Goal: Subscribe to service/newsletter

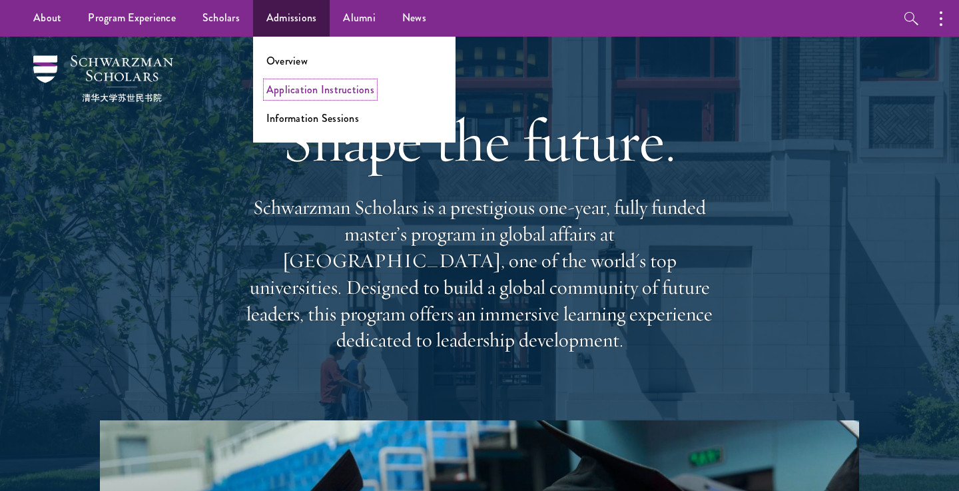
click at [322, 89] on link "Application Instructions" at bounding box center [320, 89] width 108 height 15
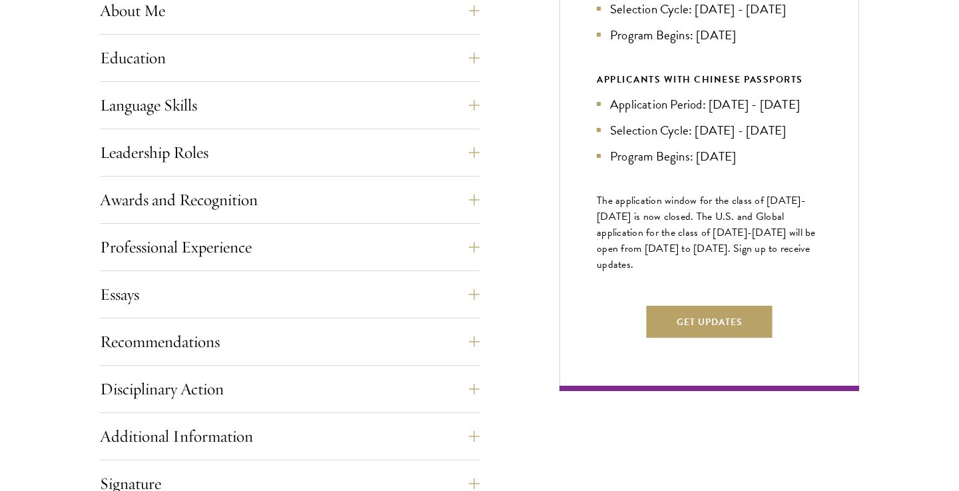
scroll to position [683, 0]
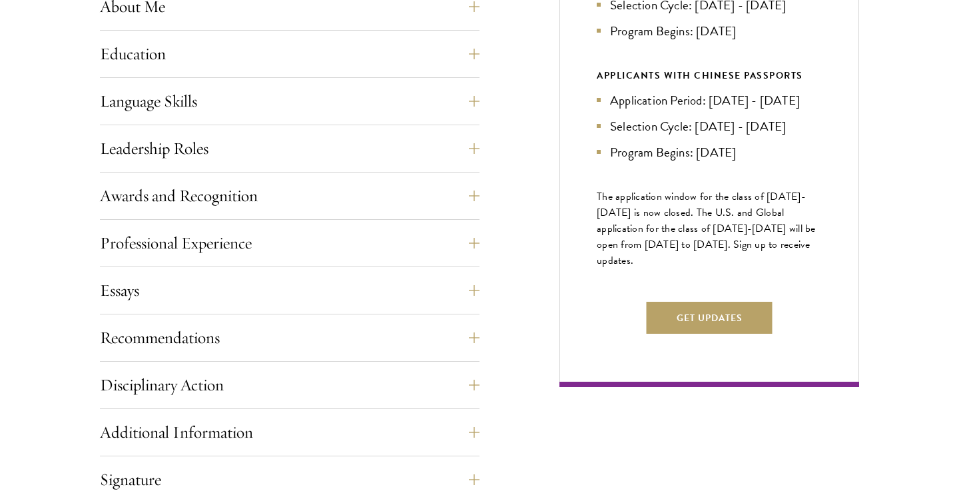
click at [633, 268] on span "The application window for the class of 2026-2027 is now closed. The U.S. and G…" at bounding box center [706, 228] width 219 height 80
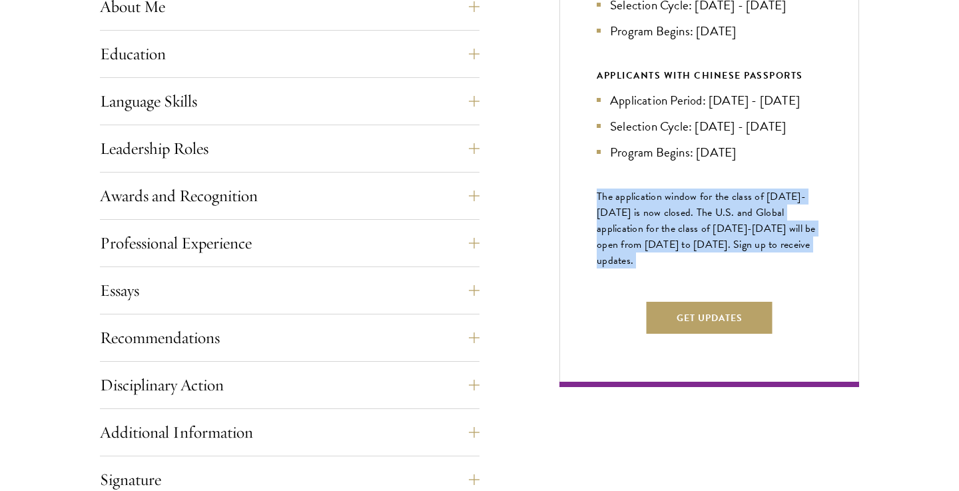
click at [633, 268] on span "The application window for the class of 2026-2027 is now closed. The U.S. and G…" at bounding box center [706, 228] width 219 height 80
click at [649, 264] on span "The application window for the class of 2026-2027 is now closed. The U.S. and G…" at bounding box center [706, 228] width 219 height 80
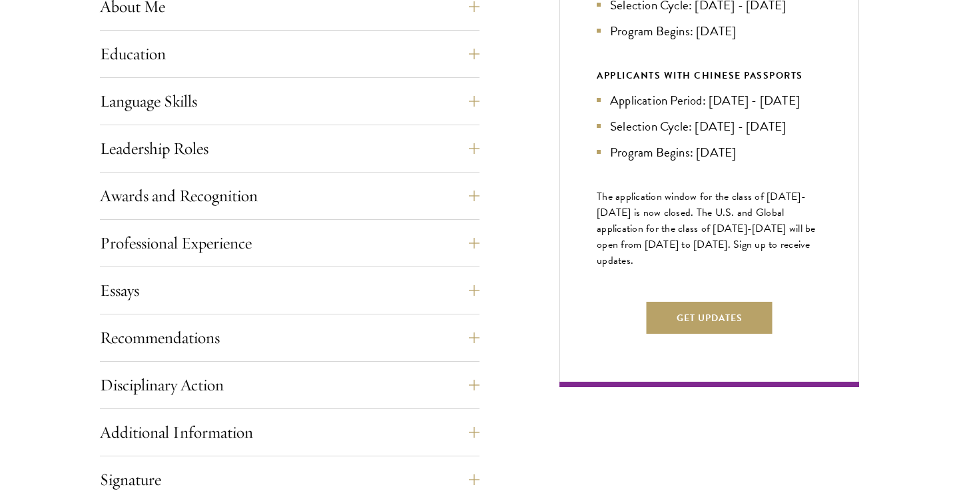
drag, startPoint x: 657, startPoint y: 254, endPoint x: 681, endPoint y: 300, distance: 51.8
click at [681, 268] on p "The application window for the class of 2026-2027 is now closed. The U.S. and G…" at bounding box center [709, 228] width 225 height 80
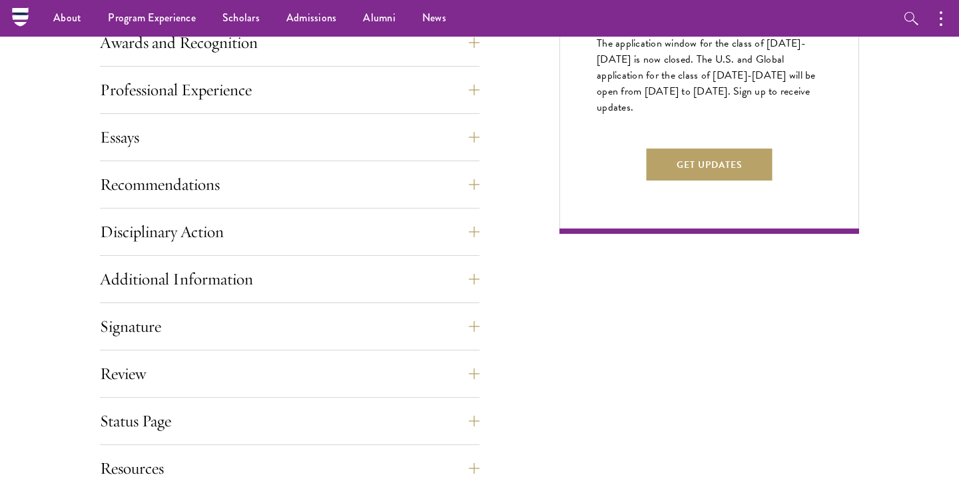
scroll to position [820, 0]
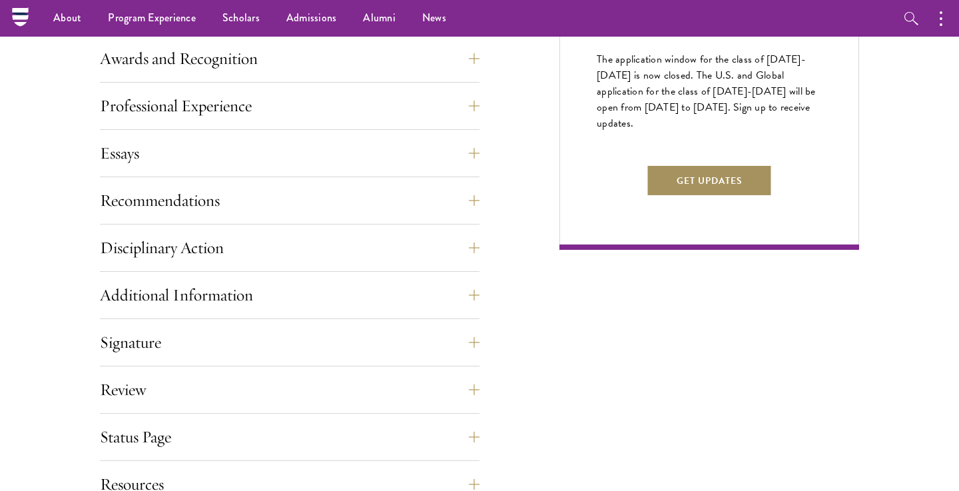
click at [665, 196] on button "Get Updates" at bounding box center [710, 181] width 126 height 32
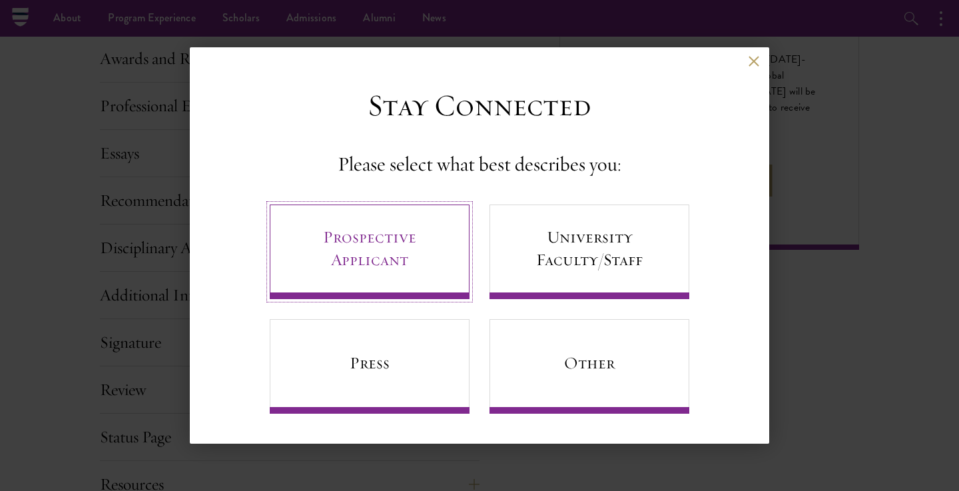
click at [394, 237] on link "Prospective Applicant" at bounding box center [370, 251] width 200 height 95
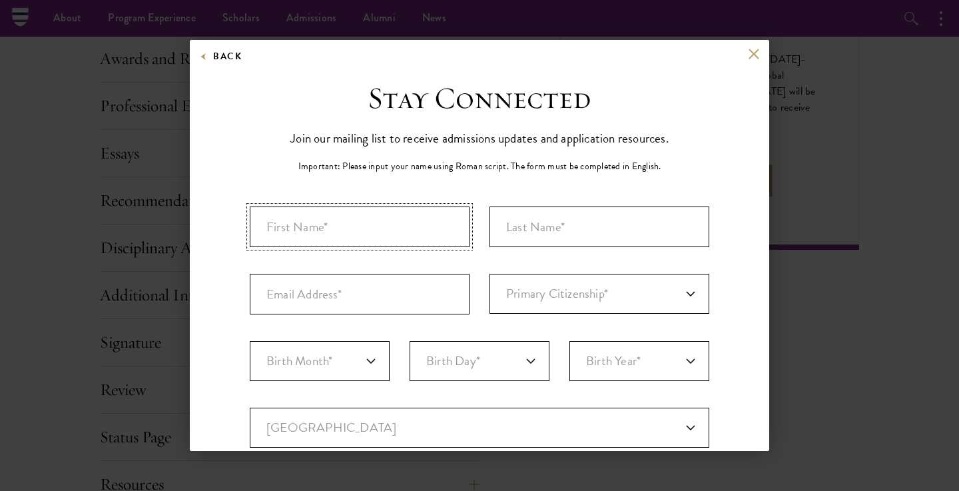
click at [392, 231] on input "First Name*" at bounding box center [360, 226] width 220 height 41
type input "Jonathan"
type input "Wallace Myers"
type input "iamjonwallace@gmail.com"
select select "US"
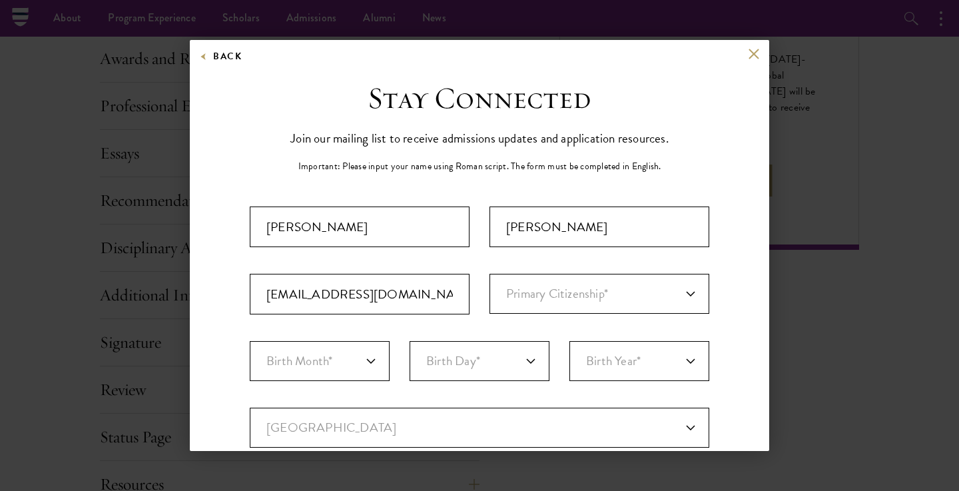
type input "Silver Spring"
select select "MD"
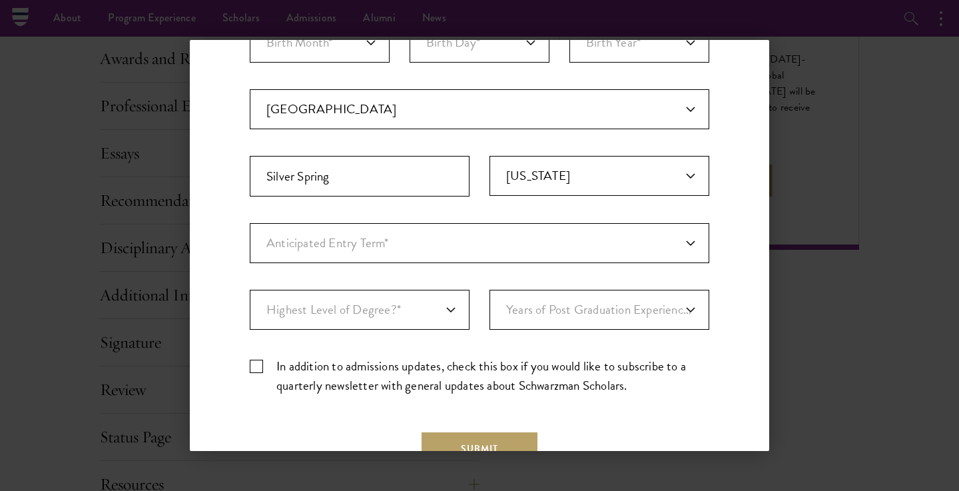
scroll to position [332, 0]
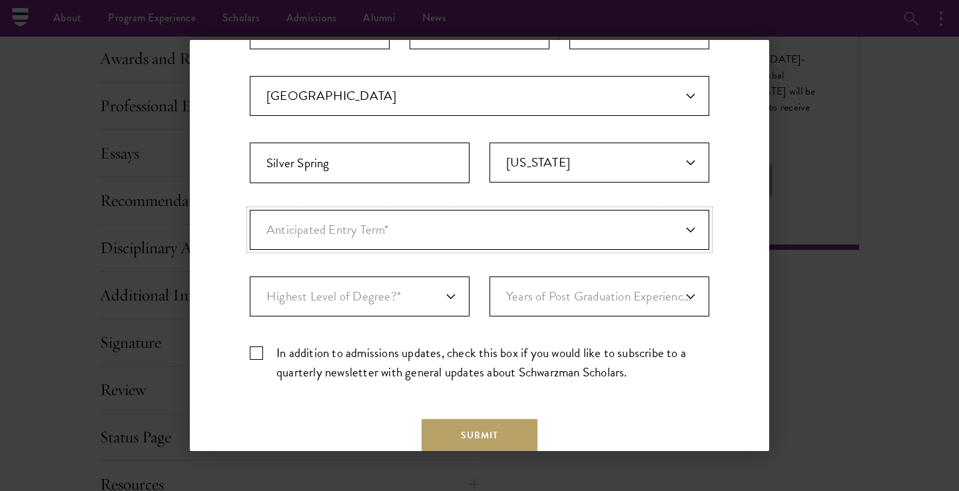
click at [434, 249] on select "Anticipated Entry Term* August 2026 (Application opens April 2025) Just Explori…" at bounding box center [480, 230] width 460 height 40
select select "e64b8ab3-eabb-4867-96d5-7e6b4840665f"
click at [250, 210] on select "Anticipated Entry Term* August 2026 (Application opens April 2025) Just Explori…" at bounding box center [480, 230] width 460 height 40
click at [422, 294] on select "Highest Level of Degree?* PHD Bachelor's Master's Current Undergraduate Student" at bounding box center [360, 296] width 220 height 40
click at [250, 276] on select "Highest Level of Degree?* PHD Bachelor's Master's Current Undergraduate Student" at bounding box center [360, 296] width 220 height 40
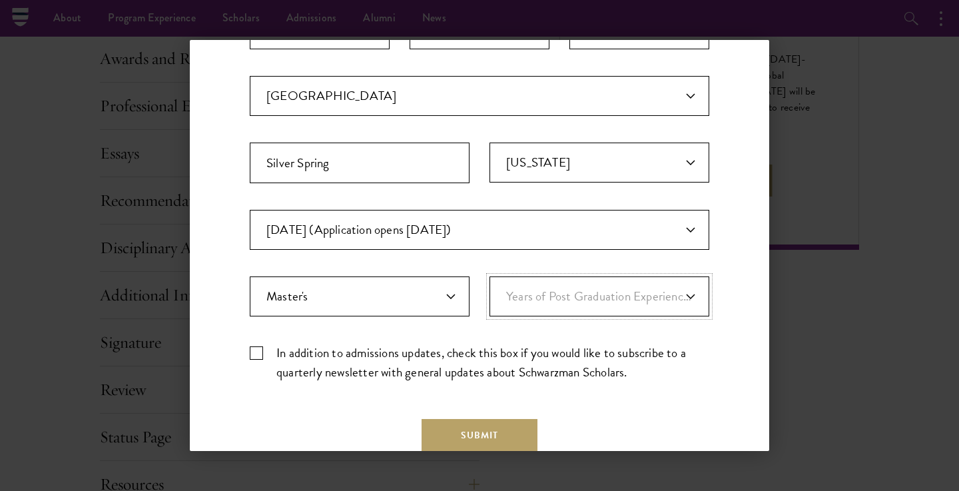
click at [562, 290] on select "Years of Post Graduation Experience?* 1 2 3 4 5 6 7 8 9 10" at bounding box center [600, 296] width 220 height 40
click at [427, 279] on select "Highest Level of Degree?* PHD Bachelor's Master's Current Undergraduate Student" at bounding box center [360, 296] width 220 height 40
click at [250, 276] on select "Highest Level of Degree?* PHD Bachelor's Master's Current Undergraduate Student" at bounding box center [360, 296] width 220 height 40
click at [451, 300] on select "Highest Level of Degree?* PHD Bachelor's Master's Current Undergraduate Student" at bounding box center [360, 296] width 220 height 40
click at [250, 276] on select "Highest Level of Degree?* PHD Bachelor's Master's Current Undergraduate Student" at bounding box center [360, 296] width 220 height 40
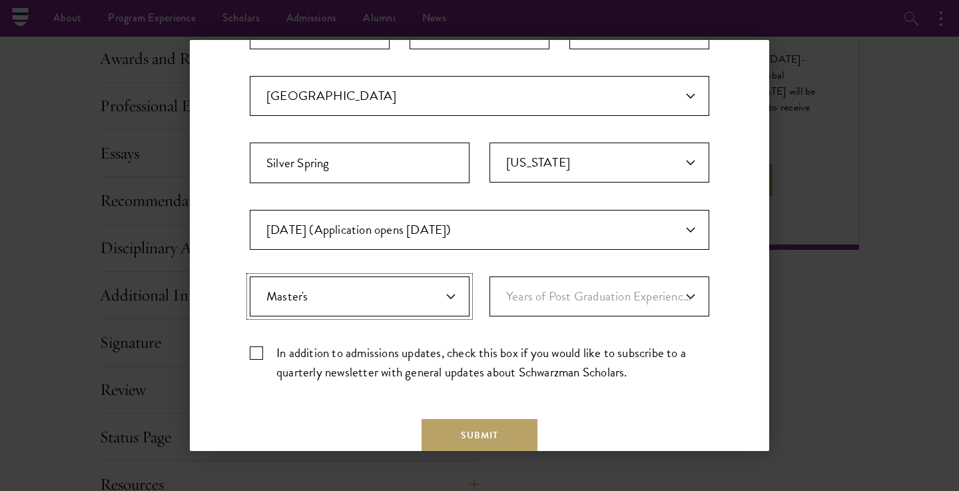
click at [437, 299] on select "Highest Level of Degree?* PHD Bachelor's Master's Current Undergraduate Student" at bounding box center [360, 296] width 220 height 40
select select "baef124f-e103-44b1-8ca6-5d0669438e44"
click at [250, 276] on select "Highest Level of Degree?* PHD Bachelor's Master's Current Undergraduate Student" at bounding box center [360, 296] width 220 height 40
click at [556, 297] on select "Years of Post Graduation Experience?* 1 2 3 4 5 6 7 8 9 10" at bounding box center [600, 296] width 220 height 40
click at [490, 276] on select "Years of Post Graduation Experience?* 1 2 3 4 5 6 7 8 9 10" at bounding box center [600, 296] width 220 height 40
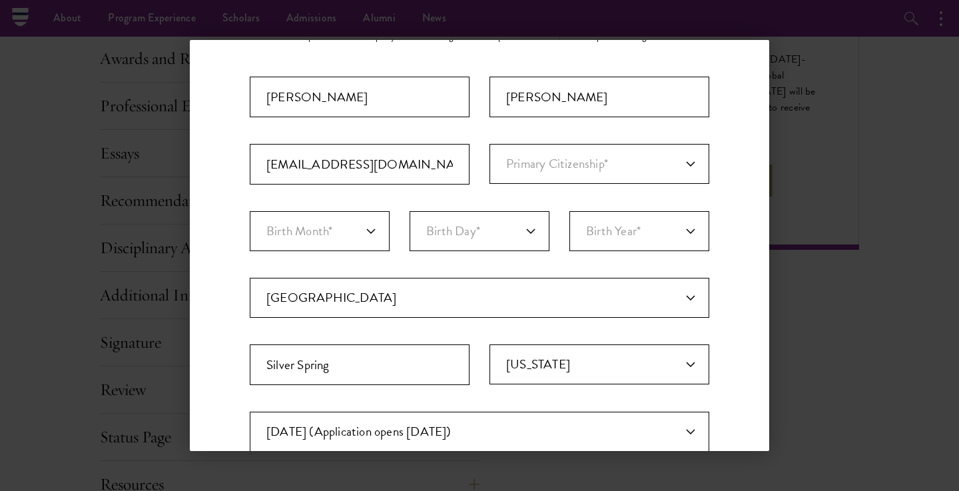
scroll to position [81, 0]
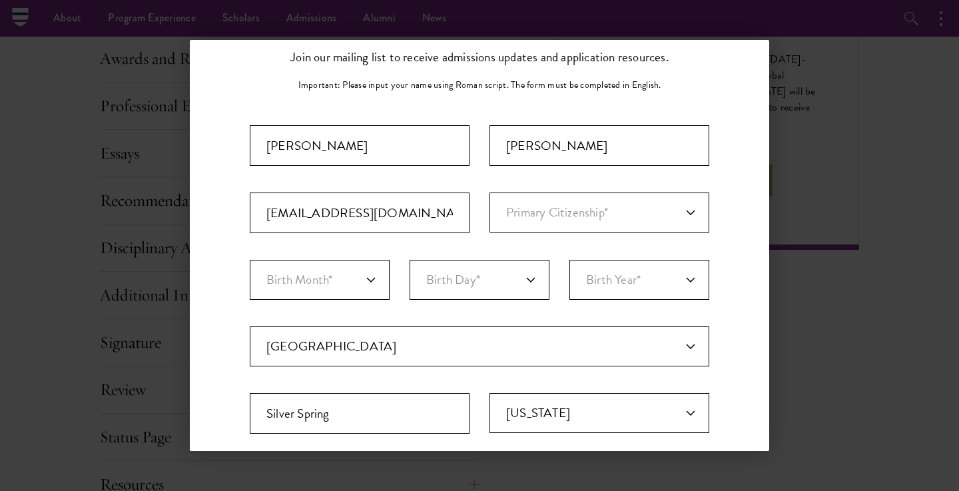
click at [552, 191] on div "Important: The form must be completed in English. Jonathan Wallace Myers iamjon…" at bounding box center [480, 384] width 460 height 518
click at [552, 210] on select "Primary Citizenship* Afghanistan Aland Islands Albania Algeria Andorra Angola A…" at bounding box center [600, 212] width 220 height 40
select select "US"
click at [490, 192] on select "Primary Citizenship* Afghanistan Aland Islands Albania Algeria Andorra Angola A…" at bounding box center [600, 212] width 220 height 40
click at [374, 273] on select "Birth Month* January February March April May June July August September Octobe…" at bounding box center [320, 280] width 140 height 40
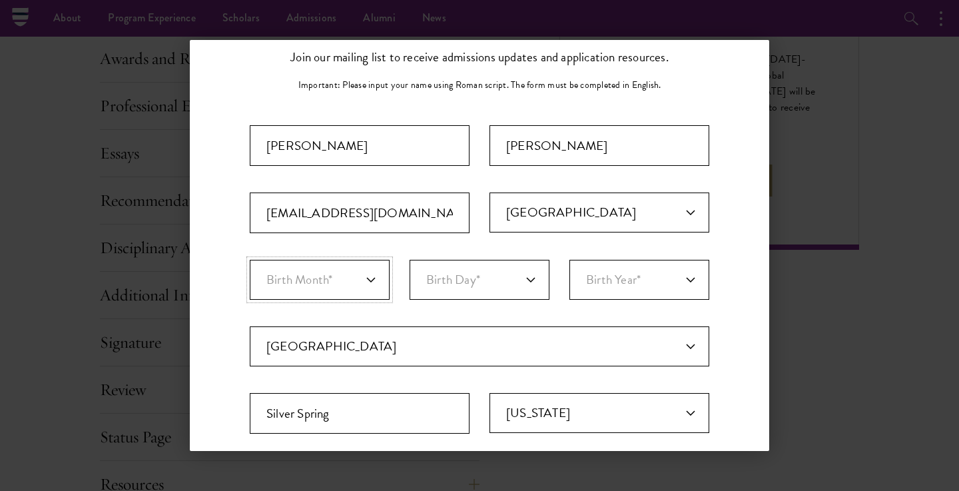
select select "03"
click at [250, 260] on select "Birth Month* January February March April May June July August September Octobe…" at bounding box center [320, 280] width 140 height 40
click at [541, 275] on select "Birth Day* 1 2 3 4 5 6 7 8 9 10 11 12 13 14 15 16 17 18 19 20 21 22 23 24 25 26…" at bounding box center [480, 280] width 140 height 40
select select "10"
click at [410, 260] on select "Birth Day* 1 2 3 4 5 6 7 8 9 10 11 12 13 14 15 16 17 18 19 20 21 22 23 24 25 26…" at bounding box center [480, 280] width 140 height 40
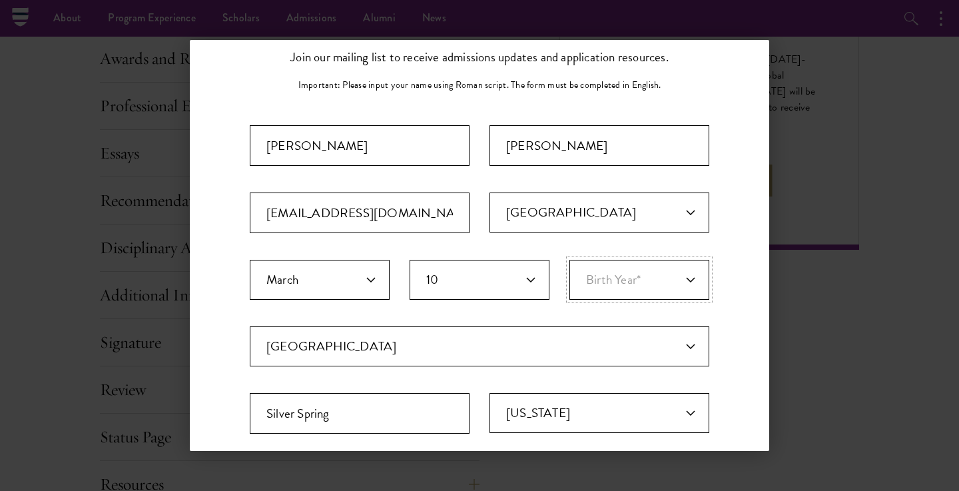
click at [616, 287] on select "Birth Year* 2025 2024 2023 2022 2021 2020 2019 2018 2017 2016 2015 2014 2013 20…" at bounding box center [639, 280] width 140 height 40
select select "2004"
click at [569, 260] on select "Birth Year* 2025 2024 2023 2022 2021 2020 2019 2018 2017 2016 2015 2014 2013 20…" at bounding box center [639, 280] width 140 height 40
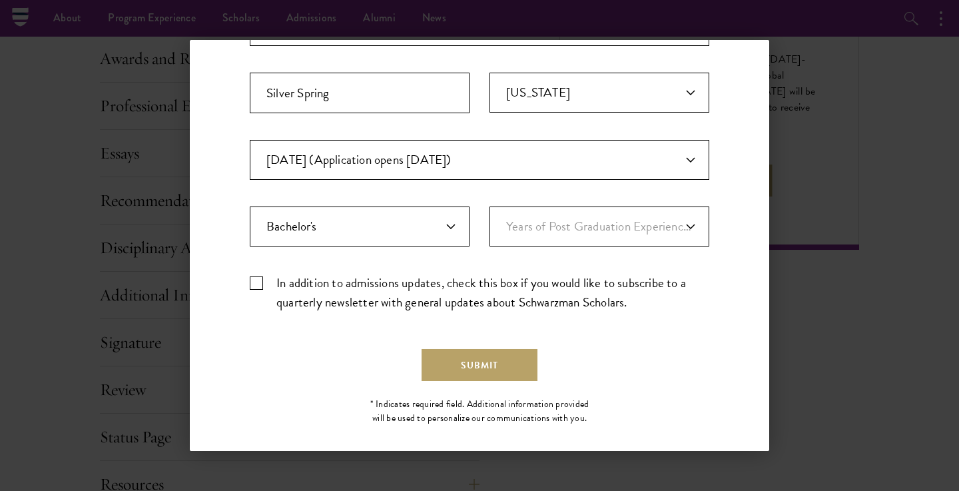
scroll to position [415, 0]
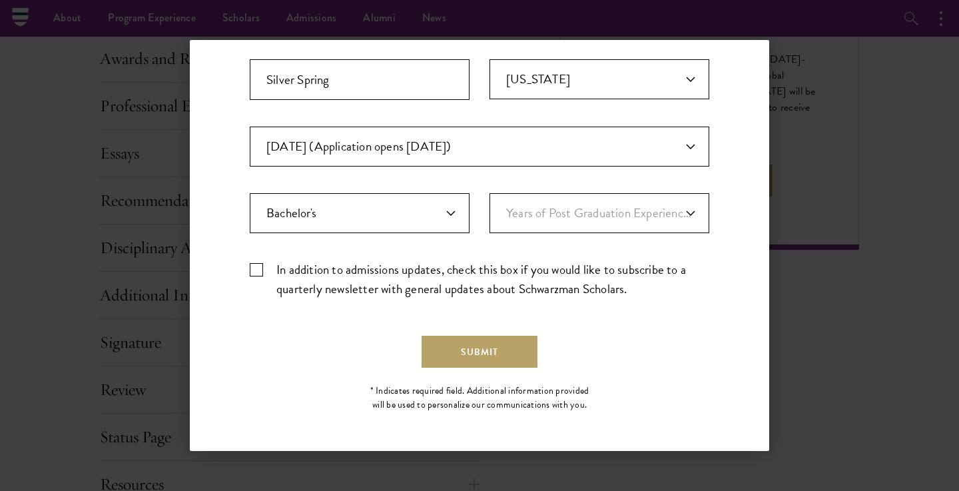
click at [488, 284] on label "In addition to admissions updates, check this box if you would like to subscrib…" at bounding box center [480, 279] width 460 height 39
click at [488, 268] on input "In addition to admissions updates, check this box if you would like to subscrib…" at bounding box center [480, 264] width 460 height 9
click at [474, 287] on label "In addition to admissions updates, check this box if you would like to subscrib…" at bounding box center [480, 279] width 460 height 39
click at [474, 268] on input "In addition to admissions updates, check this box if you would like to subscrib…" at bounding box center [480, 264] width 460 height 9
click at [474, 287] on label "In addition to admissions updates, check this box if you would like to subscrib…" at bounding box center [480, 279] width 460 height 39
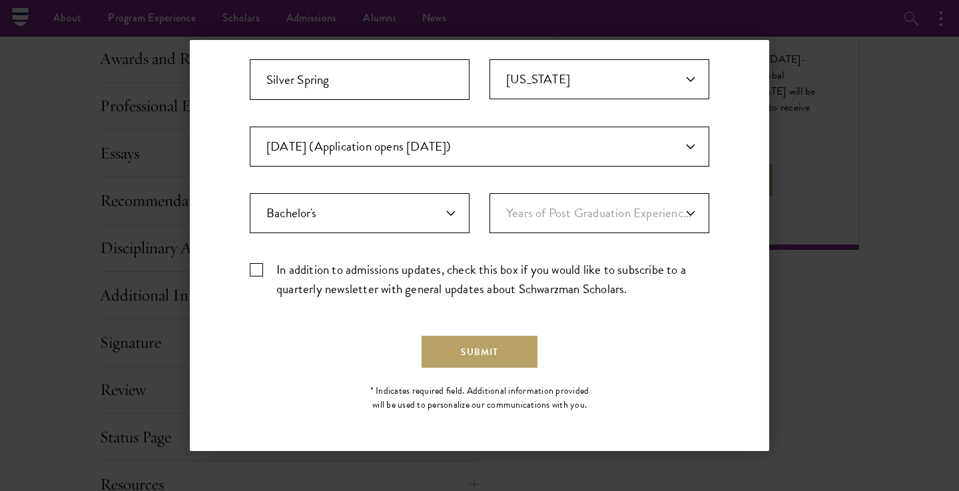
click at [474, 268] on input "In addition to admissions updates, check this box if you would like to subscrib…" at bounding box center [480, 264] width 460 height 9
checkbox input "true"
click at [480, 344] on button "Submit" at bounding box center [480, 352] width 116 height 32
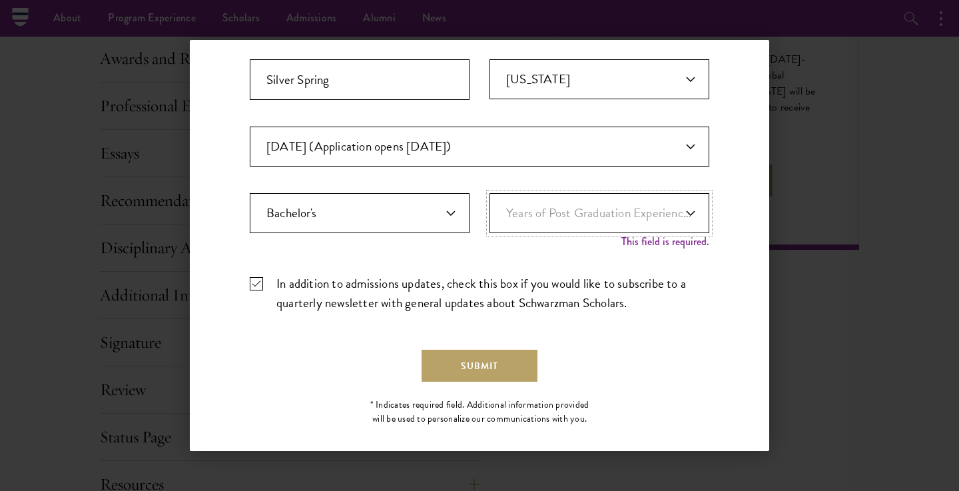
click at [587, 229] on select "Years of Post Graduation Experience?* 1 2 3 4 5 6 7 8 9 10" at bounding box center [600, 213] width 220 height 40
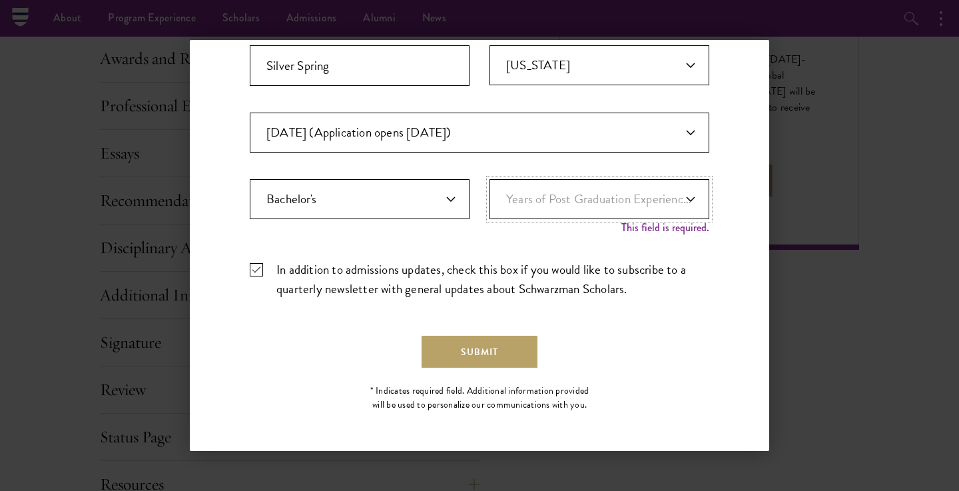
click at [580, 191] on select "Years of Post Graduation Experience?* 1 2 3 4 5 6 7 8 9 10" at bounding box center [600, 199] width 220 height 40
select select "1"
click at [490, 193] on select "Years of Post Graduation Experience?* 1 2 3 4 5 6 7 8 9 10" at bounding box center [600, 199] width 220 height 40
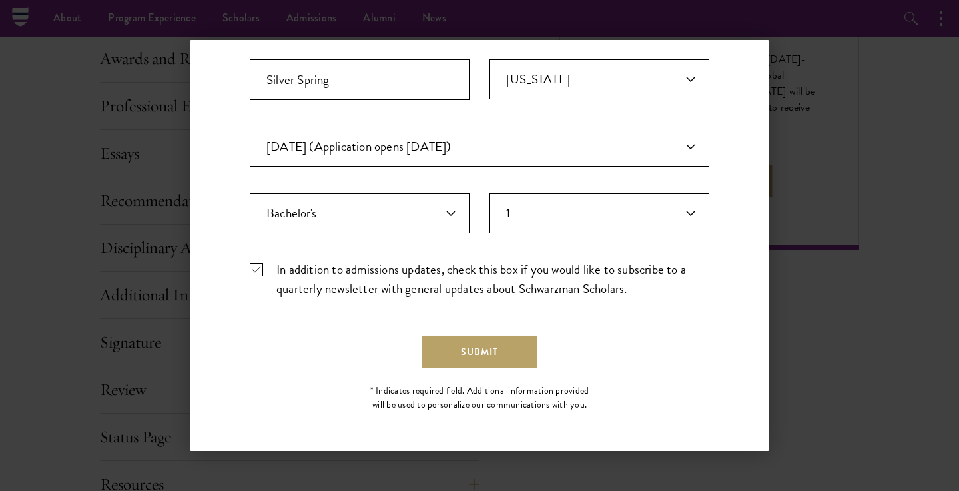
click at [532, 325] on form "Important: The form must be completed in English. Jonathan Wallace Myers iamjon…" at bounding box center [480, 80] width 460 height 576
click at [530, 342] on button "Submit" at bounding box center [480, 352] width 116 height 32
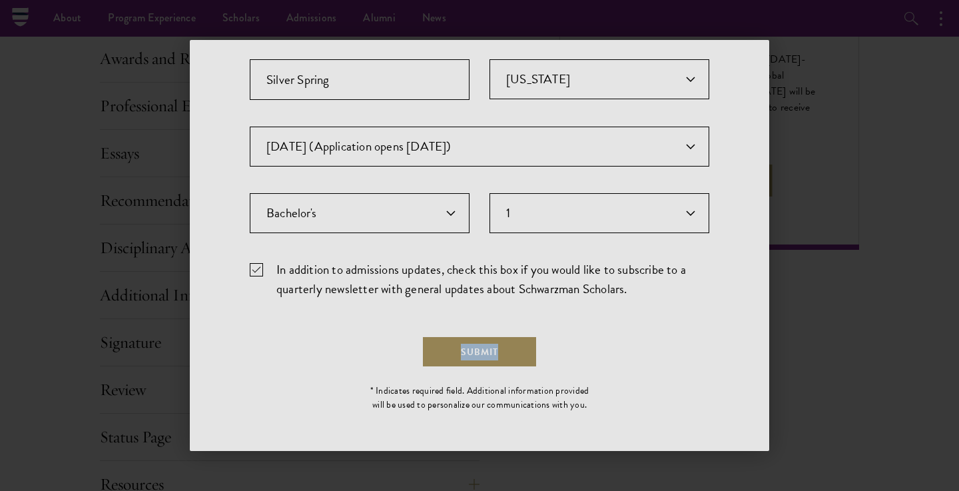
scroll to position [0, 0]
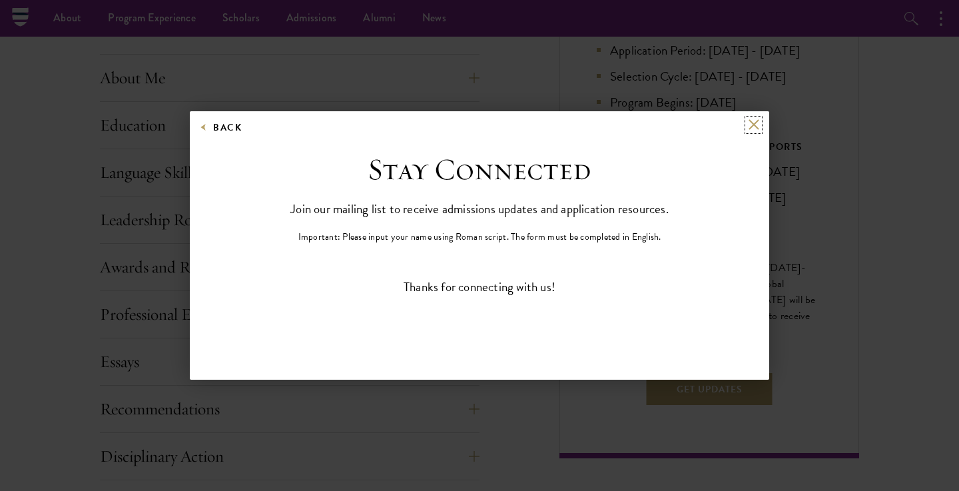
click at [755, 123] on button at bounding box center [753, 124] width 11 height 11
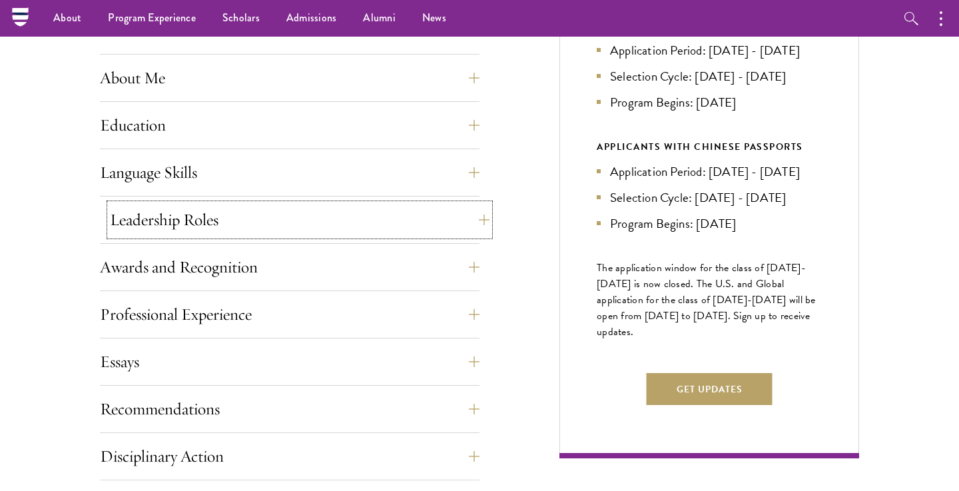
click at [476, 215] on button "Leadership Roles" at bounding box center [300, 220] width 380 height 32
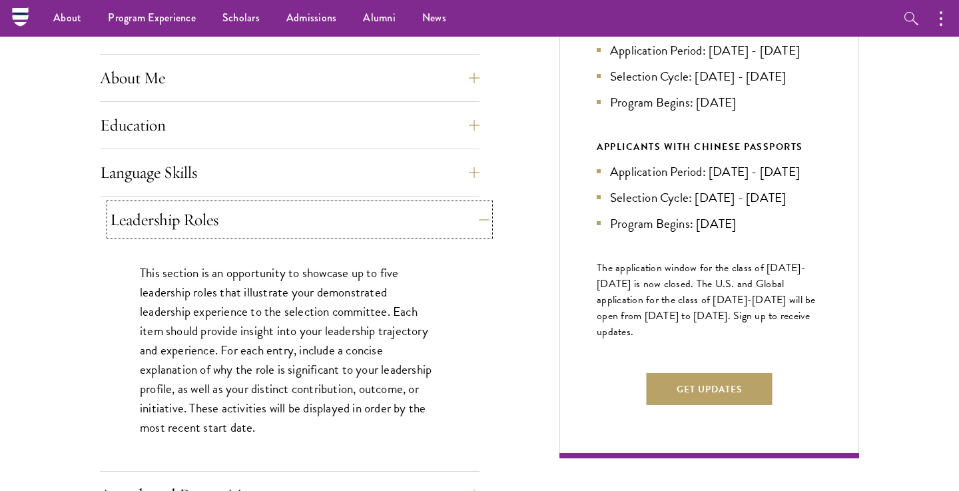
click at [474, 214] on button "Leadership Roles" at bounding box center [300, 220] width 380 height 32
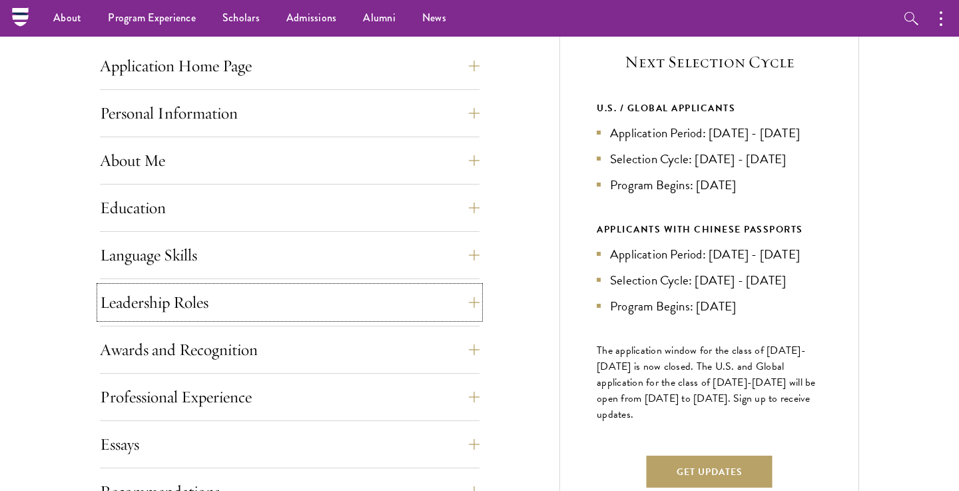
scroll to position [528, 0]
click at [423, 334] on button "Awards and Recognition" at bounding box center [300, 350] width 380 height 32
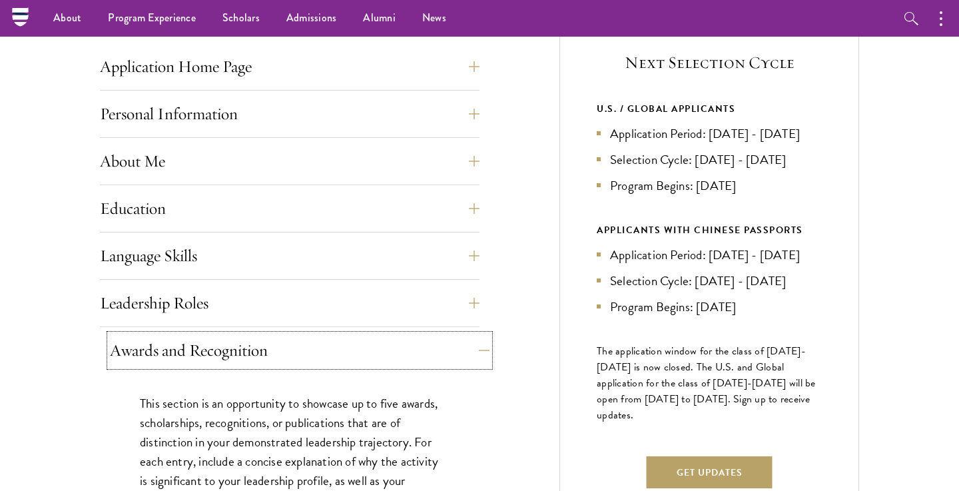
click at [423, 336] on button "Awards and Recognition" at bounding box center [300, 350] width 380 height 32
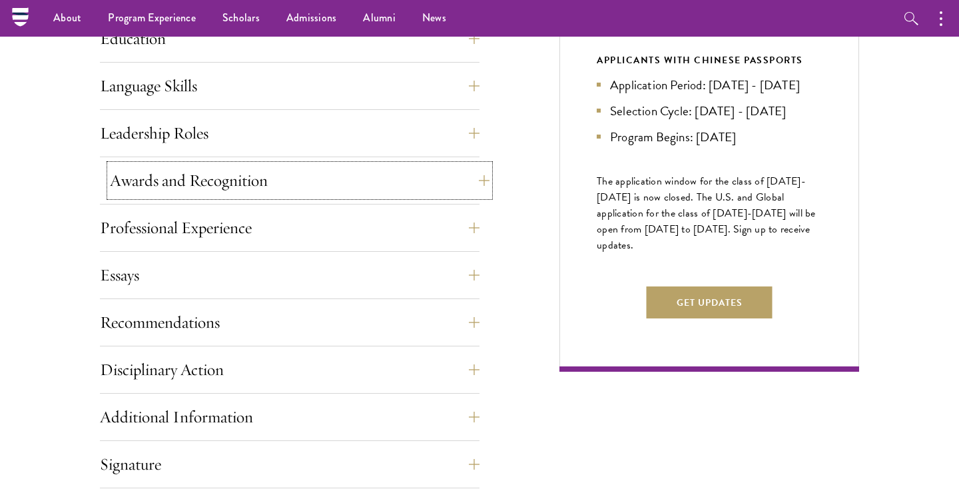
scroll to position [701, 0]
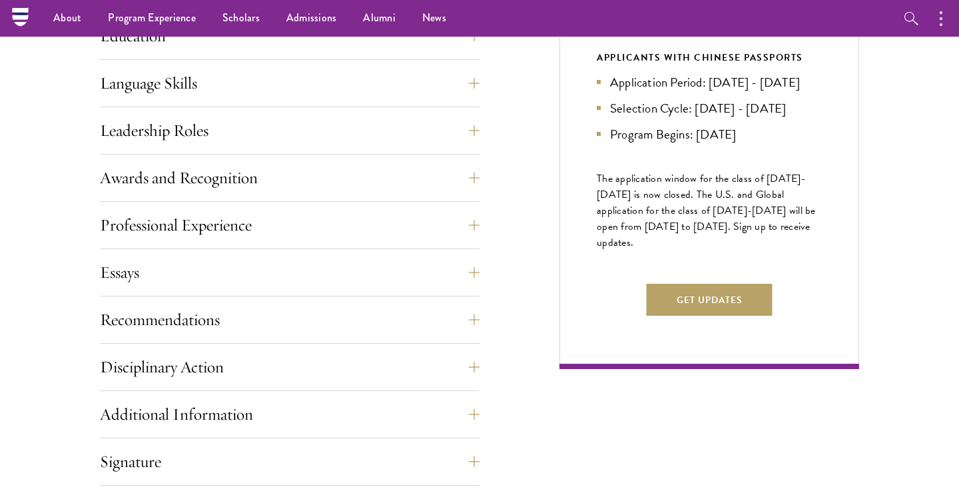
click at [400, 299] on div "Application Home Page The online application form must be completed in English.…" at bounding box center [290, 252] width 380 height 749
click at [394, 284] on button "Essays" at bounding box center [300, 272] width 380 height 32
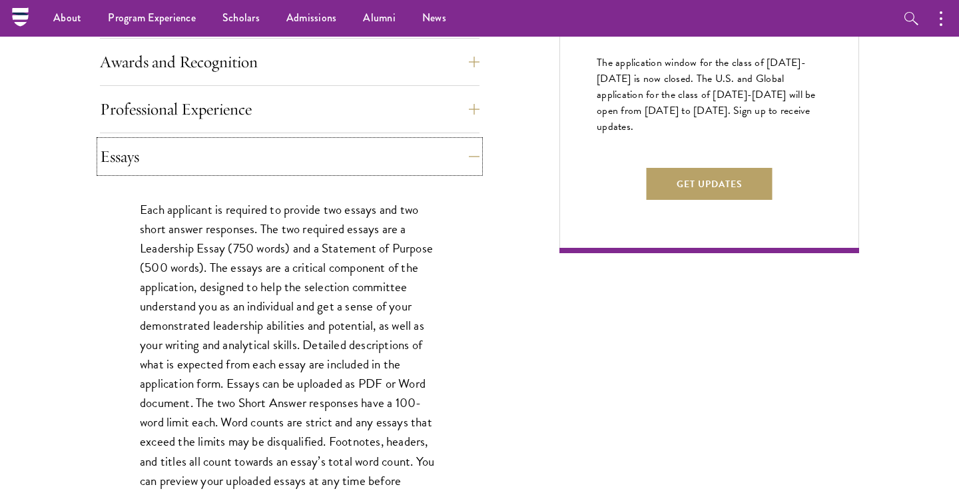
scroll to position [823, 0]
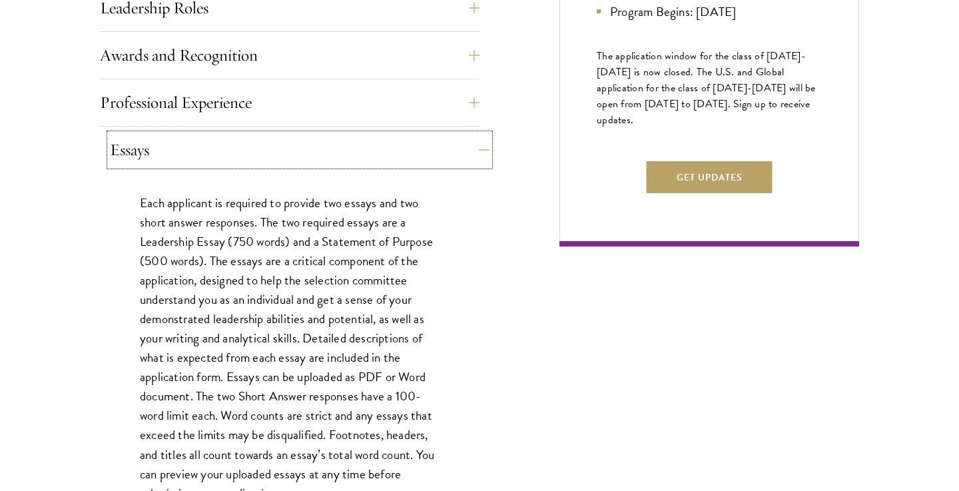
click at [358, 154] on button "Essays" at bounding box center [300, 150] width 380 height 32
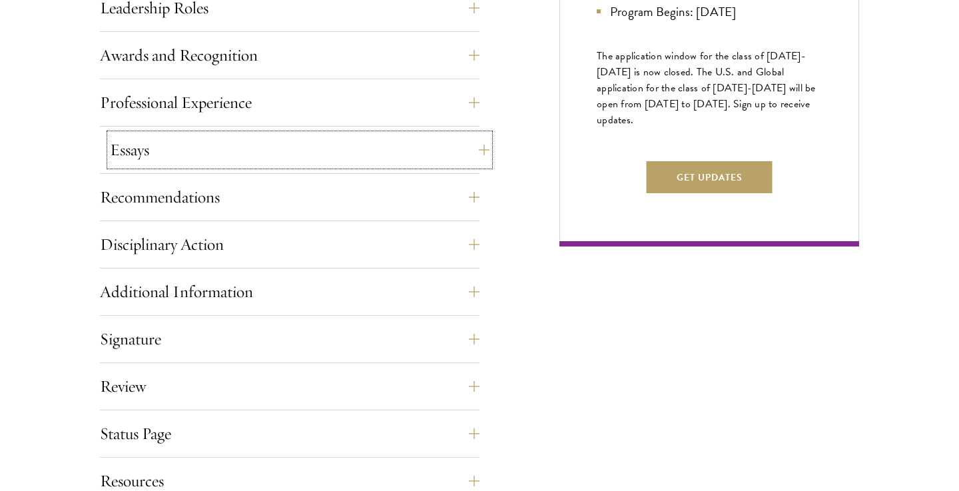
scroll to position [656, 0]
